Goal: Find specific page/section: Find specific page/section

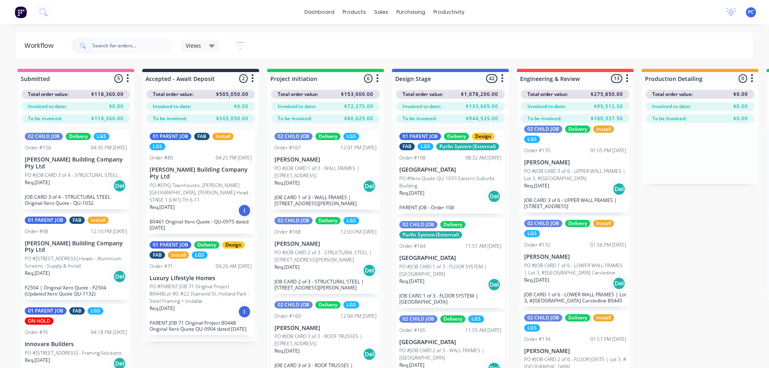
click at [140, 46] on input "text" at bounding box center [132, 46] width 80 height 16
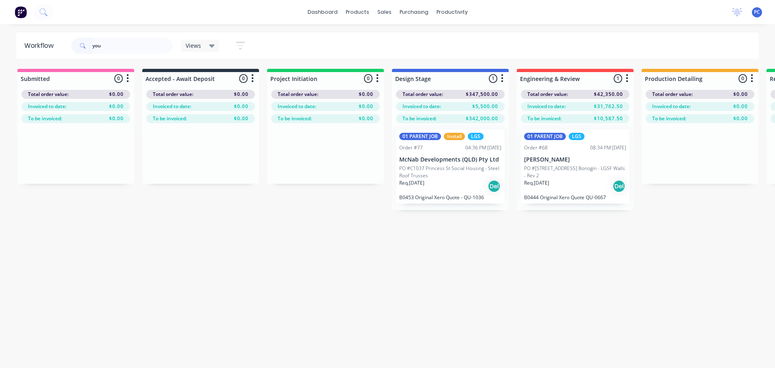
click at [585, 176] on p "PO #[STREET_ADDRESS] Bonogin - LGSF Walls - Rev 2" at bounding box center [575, 172] width 102 height 15
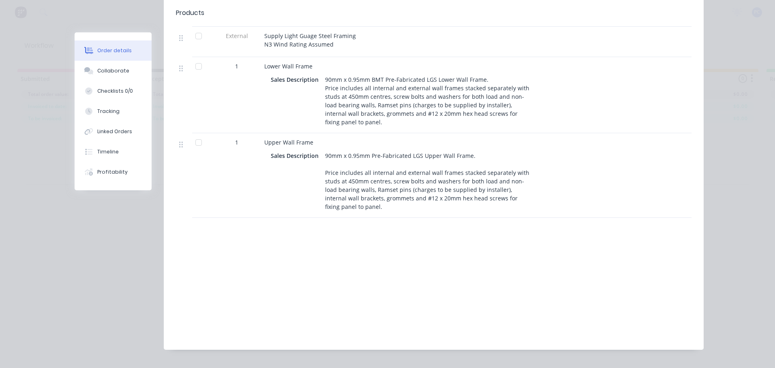
scroll to position [332, 0]
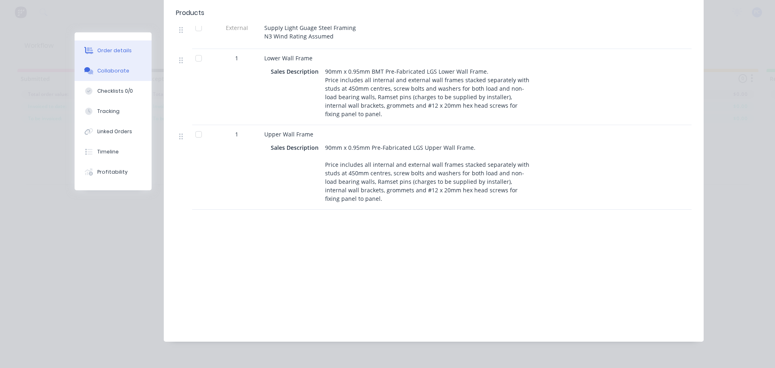
click at [118, 68] on div "Collaborate" at bounding box center [113, 70] width 32 height 7
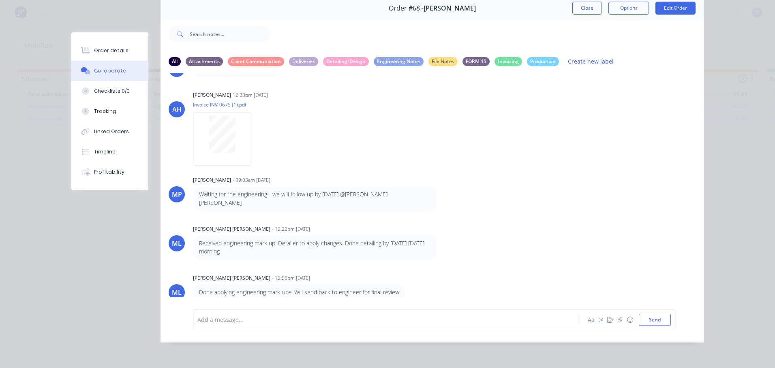
scroll to position [419, 0]
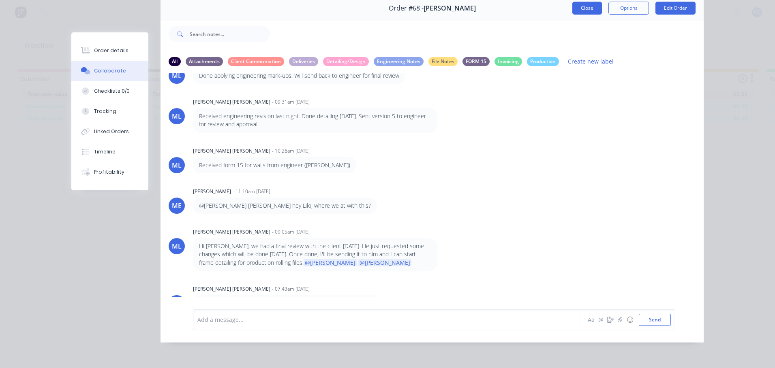
click at [582, 6] on button "Close" at bounding box center [587, 8] width 30 height 13
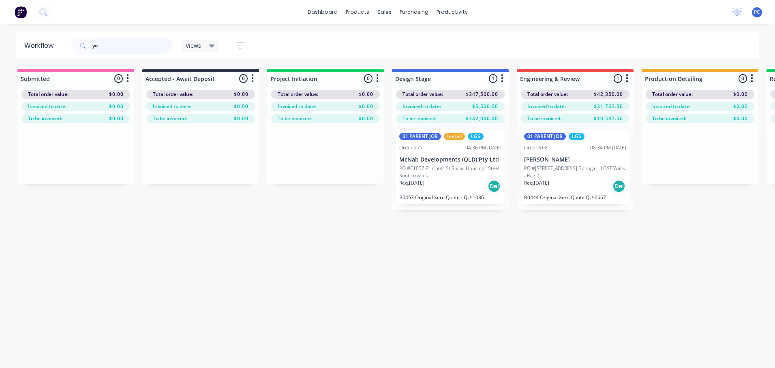
type input "y"
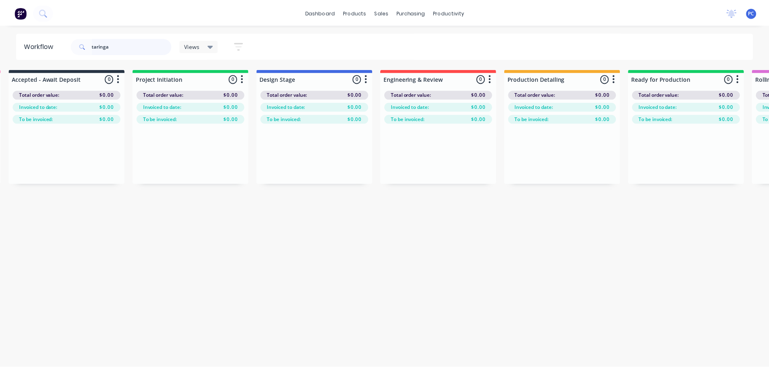
scroll to position [0, 0]
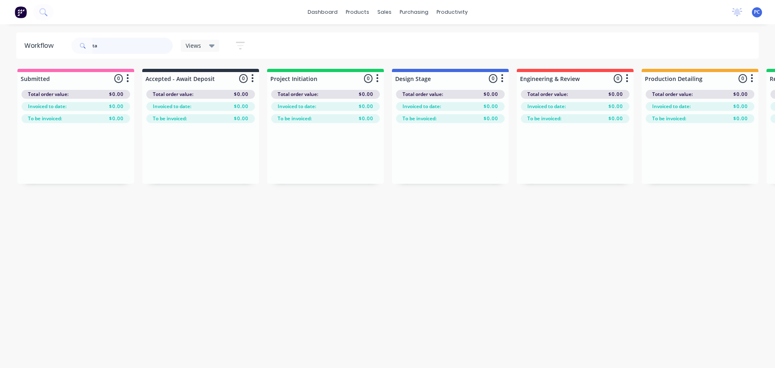
type input "t"
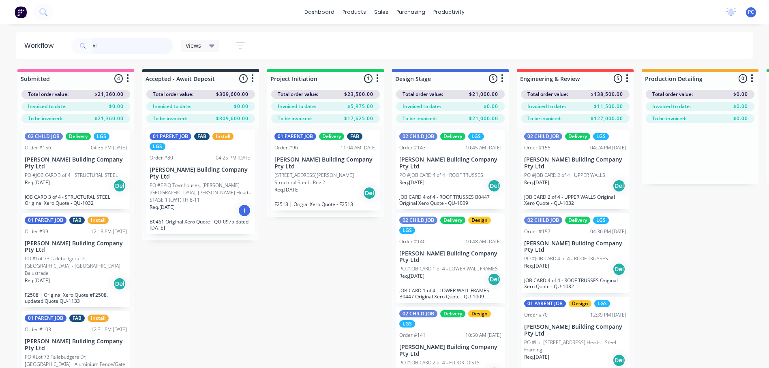
type input "b"
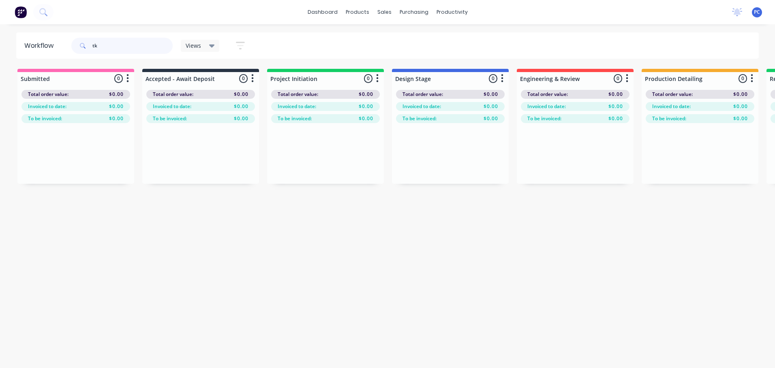
type input "t"
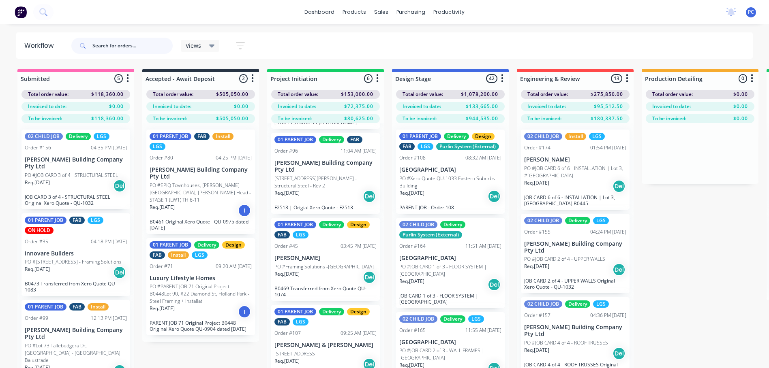
scroll to position [251, 0]
click at [314, 339] on div "01 PARENT JOB Delivery Design FAB LGS Order #107 09:25 AM [DATE] [PERSON_NAME] …" at bounding box center [325, 346] width 109 height 83
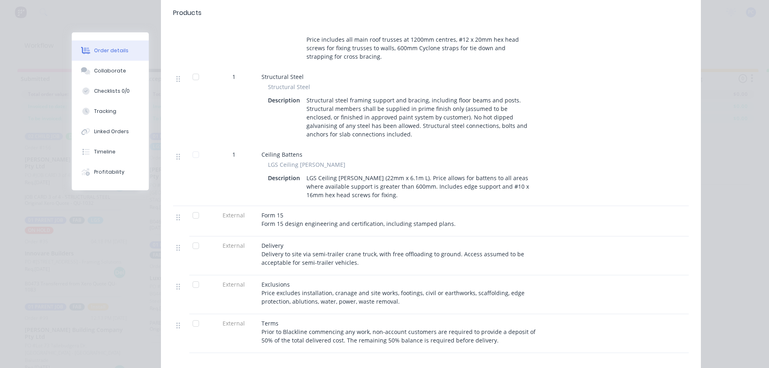
scroll to position [774, 0]
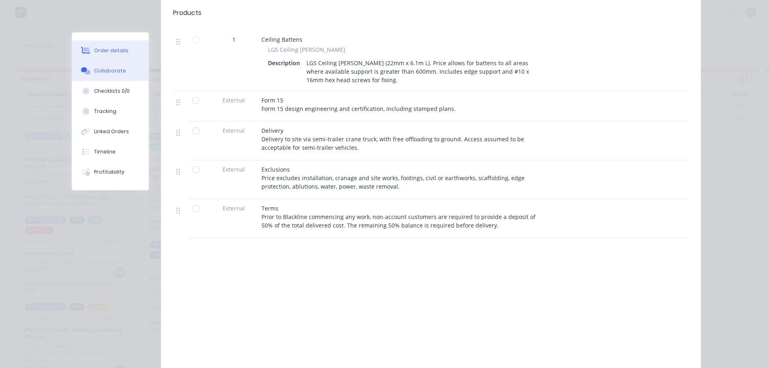
click at [111, 73] on div "Collaborate" at bounding box center [110, 70] width 32 height 7
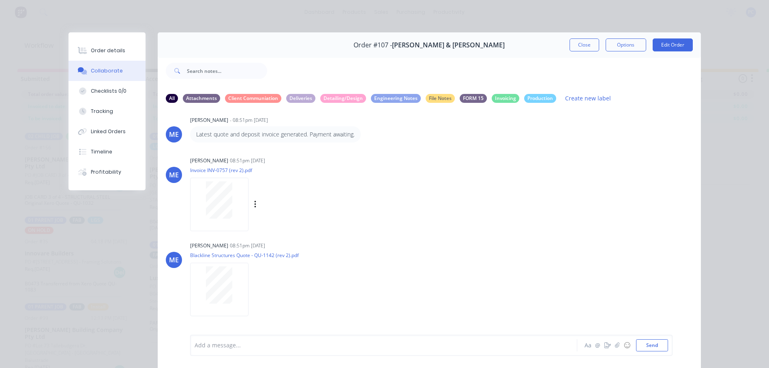
scroll to position [118, 0]
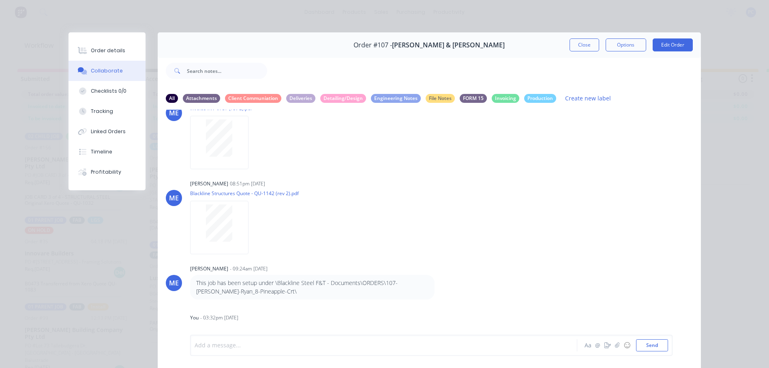
click at [213, 346] on div at bounding box center [372, 346] width 355 height 9
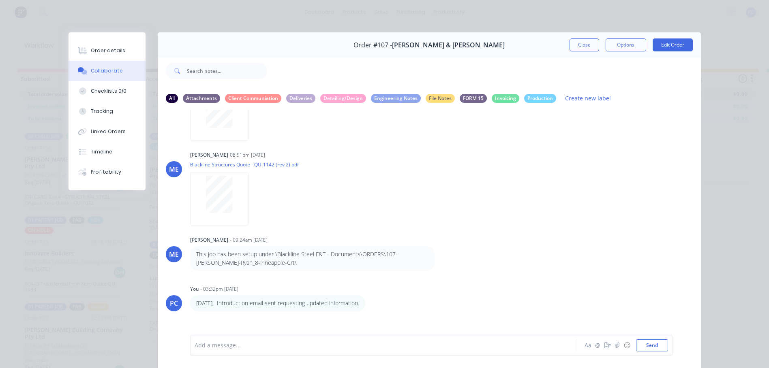
scroll to position [159, 0]
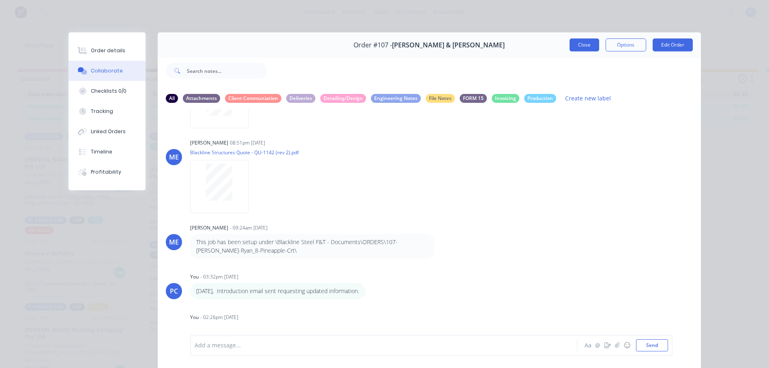
click at [584, 45] on button "Close" at bounding box center [584, 44] width 30 height 13
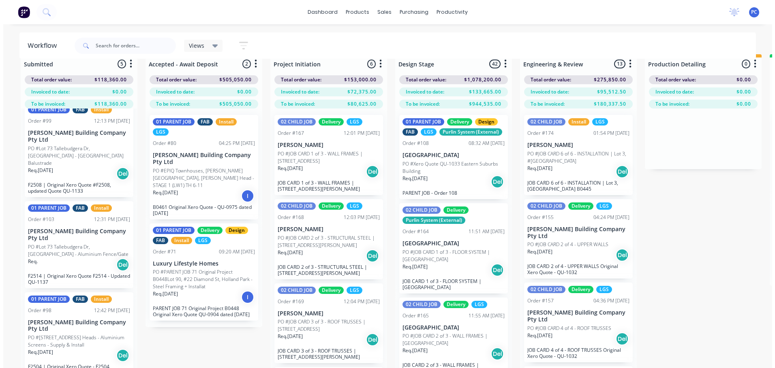
scroll to position [0, 0]
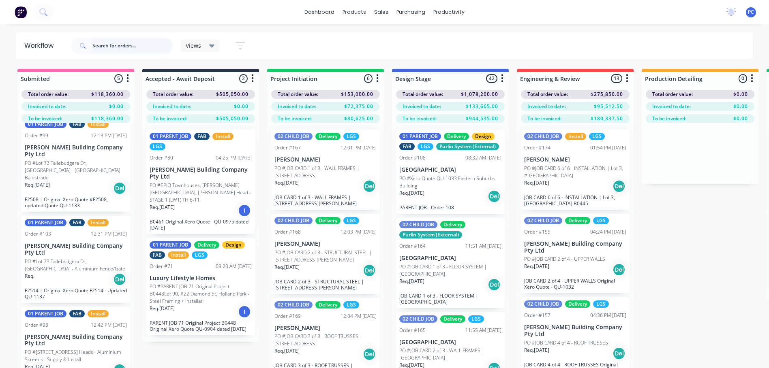
click at [127, 44] on input "text" at bounding box center [132, 46] width 80 height 16
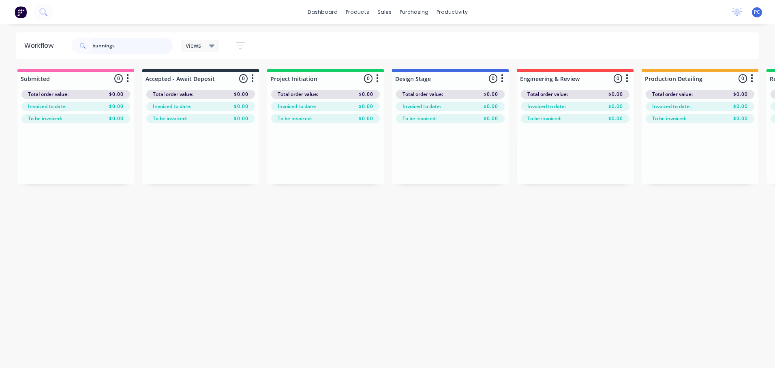
click at [126, 47] on input "bunnings" at bounding box center [132, 46] width 80 height 16
type input "b"
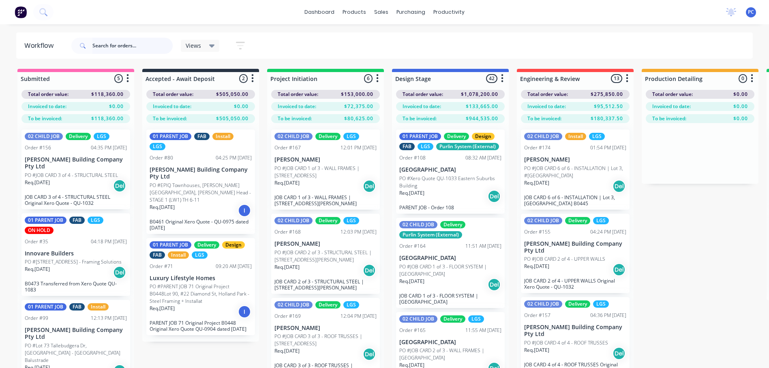
click at [133, 47] on input "text" at bounding box center [132, 46] width 80 height 16
type input "[PERSON_NAME]"
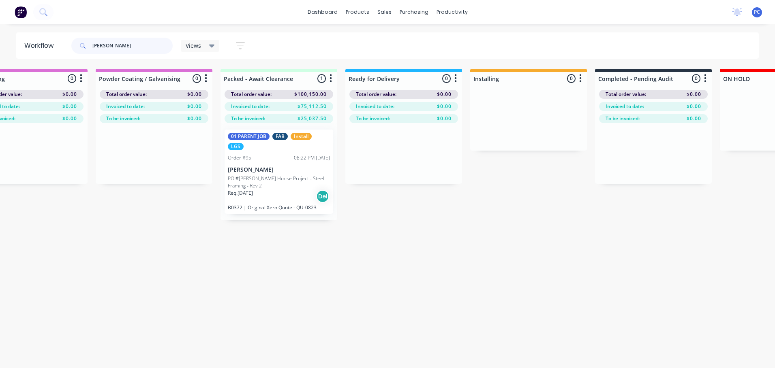
scroll to position [0, 1046]
